Goal: Entertainment & Leisure: Browse casually

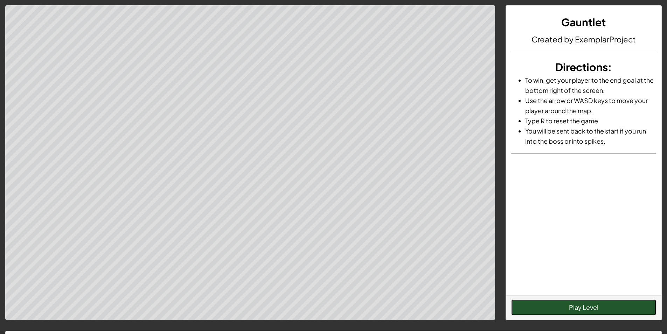
click at [586, 307] on button "Play Level" at bounding box center [583, 307] width 145 height 16
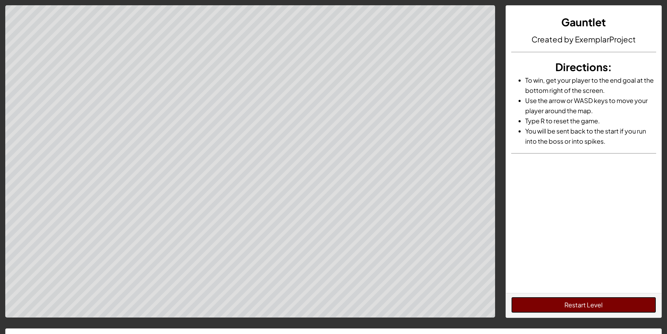
click at [559, 306] on button "Restart Level" at bounding box center [583, 305] width 145 height 16
click at [622, 308] on button "Restart Level" at bounding box center [583, 305] width 145 height 16
click at [605, 306] on button "Restart Level" at bounding box center [583, 305] width 145 height 16
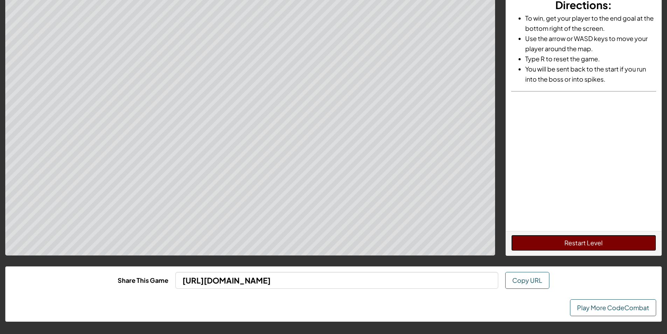
click at [556, 248] on button "Restart Level" at bounding box center [583, 243] width 145 height 16
click at [547, 240] on button "Restart Level" at bounding box center [583, 243] width 145 height 16
click at [548, 240] on button "Restart Level" at bounding box center [583, 243] width 145 height 16
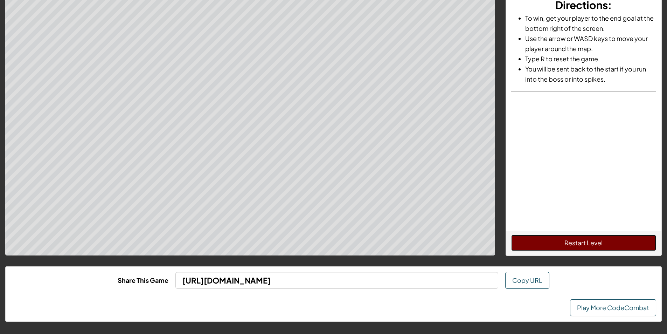
click at [548, 240] on button "Restart Level" at bounding box center [583, 243] width 145 height 16
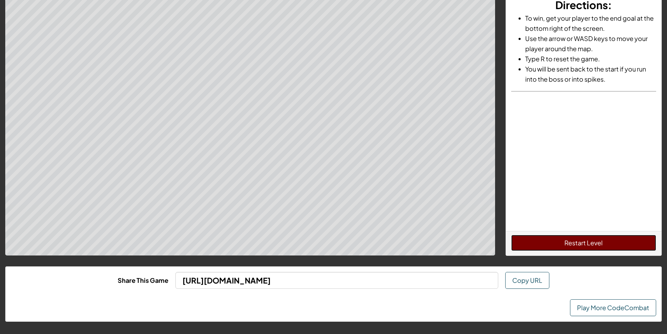
click at [548, 240] on button "Restart Level" at bounding box center [583, 243] width 145 height 16
click at [558, 242] on button "Restart Level" at bounding box center [583, 243] width 145 height 16
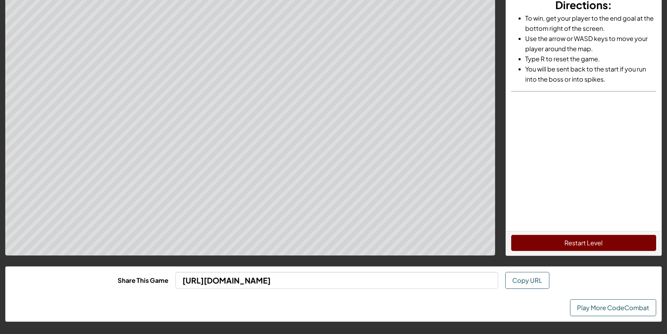
scroll to position [0, 0]
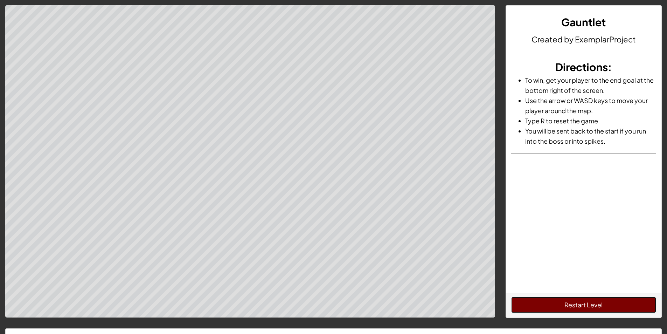
click at [579, 305] on button "Restart Level" at bounding box center [583, 305] width 145 height 16
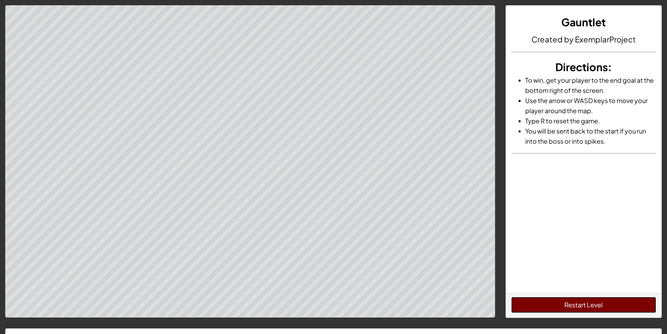
click at [579, 305] on button "Restart Level" at bounding box center [583, 305] width 145 height 16
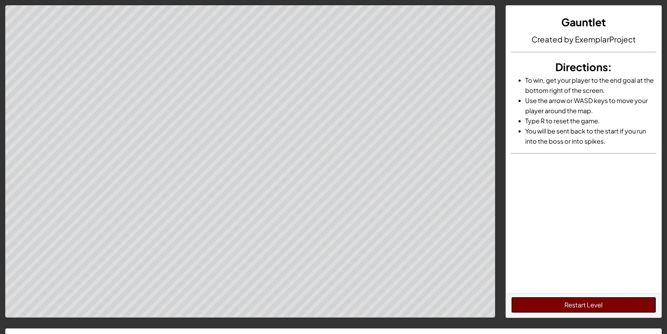
click at [579, 305] on button "Restart Level" at bounding box center [583, 305] width 145 height 16
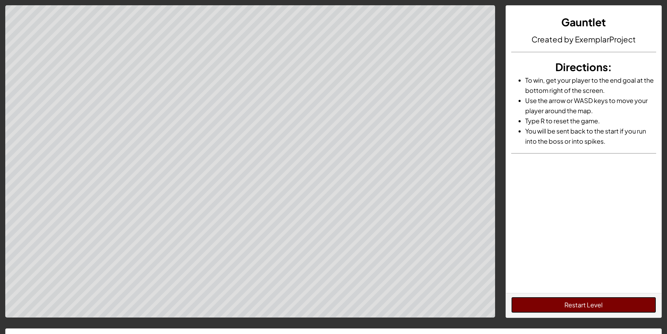
click at [579, 305] on button "Restart Level" at bounding box center [583, 305] width 145 height 16
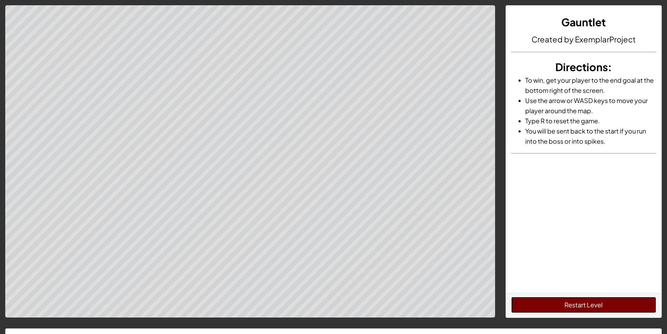
click at [579, 305] on button "Restart Level" at bounding box center [583, 305] width 145 height 16
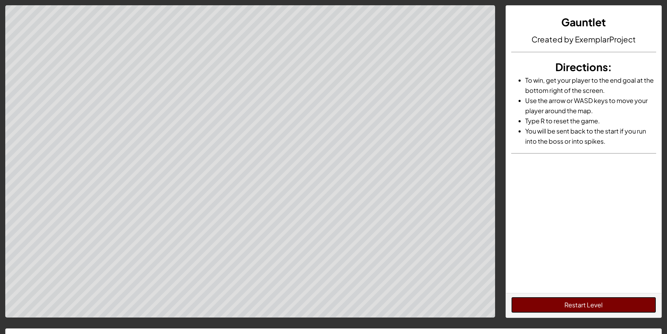
click at [579, 305] on button "Restart Level" at bounding box center [583, 305] width 145 height 16
click at [573, 301] on button "Restart Level" at bounding box center [583, 305] width 145 height 16
click at [572, 301] on button "Restart Level" at bounding box center [583, 305] width 145 height 16
